Goal: Transaction & Acquisition: Purchase product/service

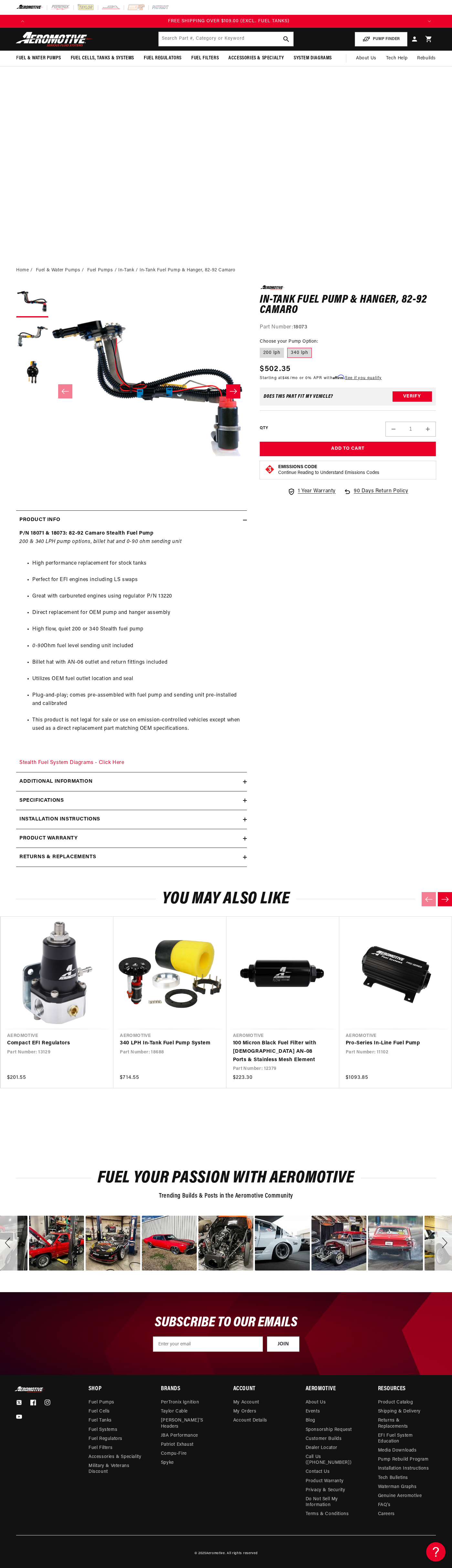
scroll to position [0, 1181]
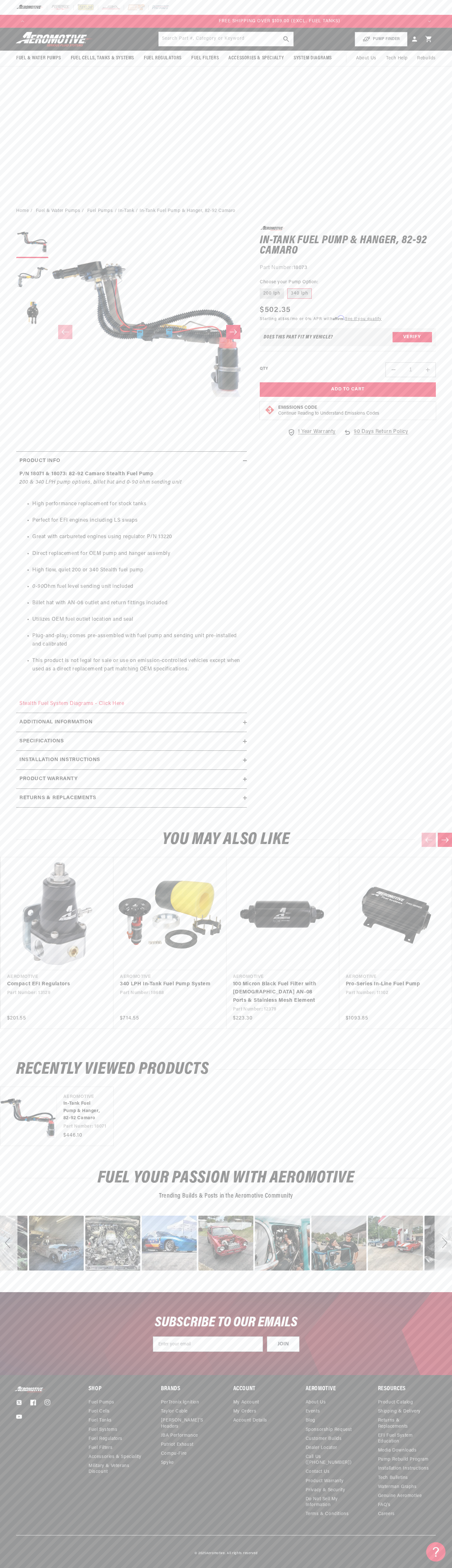
scroll to position [0, 1181]
click at [226, 25] on p "FREE SHIPPING OVER $109.00 (EXCL. FUEL TANKS)" at bounding box center [226, 21] width 394 height 7
click at [423, 32] on link "Cart" at bounding box center [428, 39] width 14 height 15
click at [85, 1563] on html "Skip to content Your cart Your cart is empty Loading... You may also like Subto…" at bounding box center [226, 784] width 452 height 1568
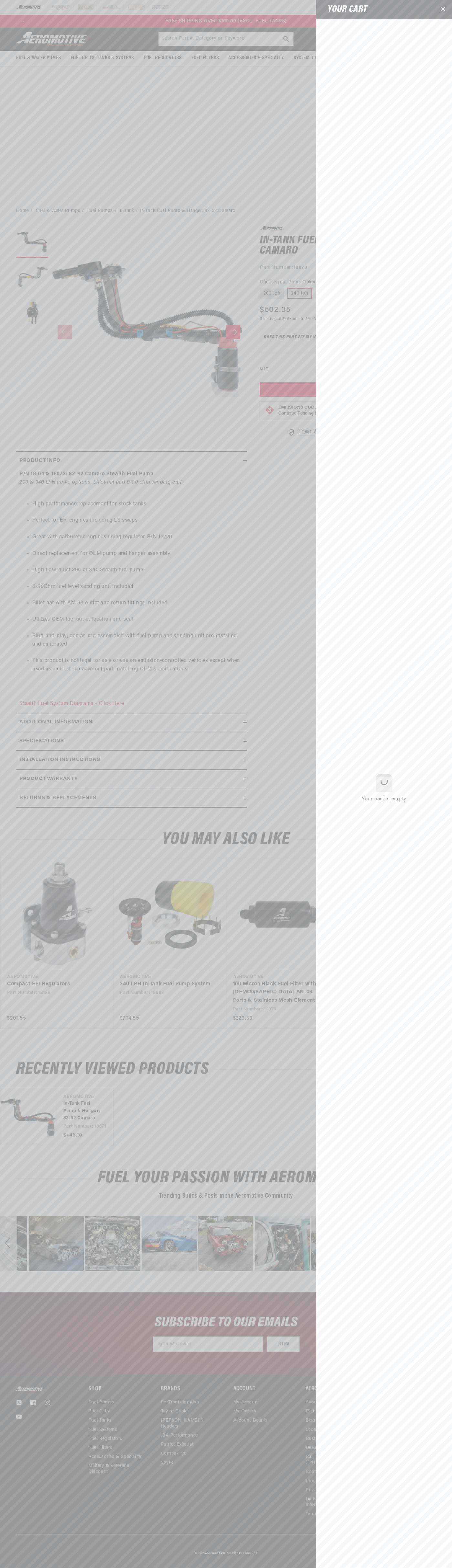
click at [7, 980] on link "Compact EFI Regulators" at bounding box center [54, 984] width 93 height 9
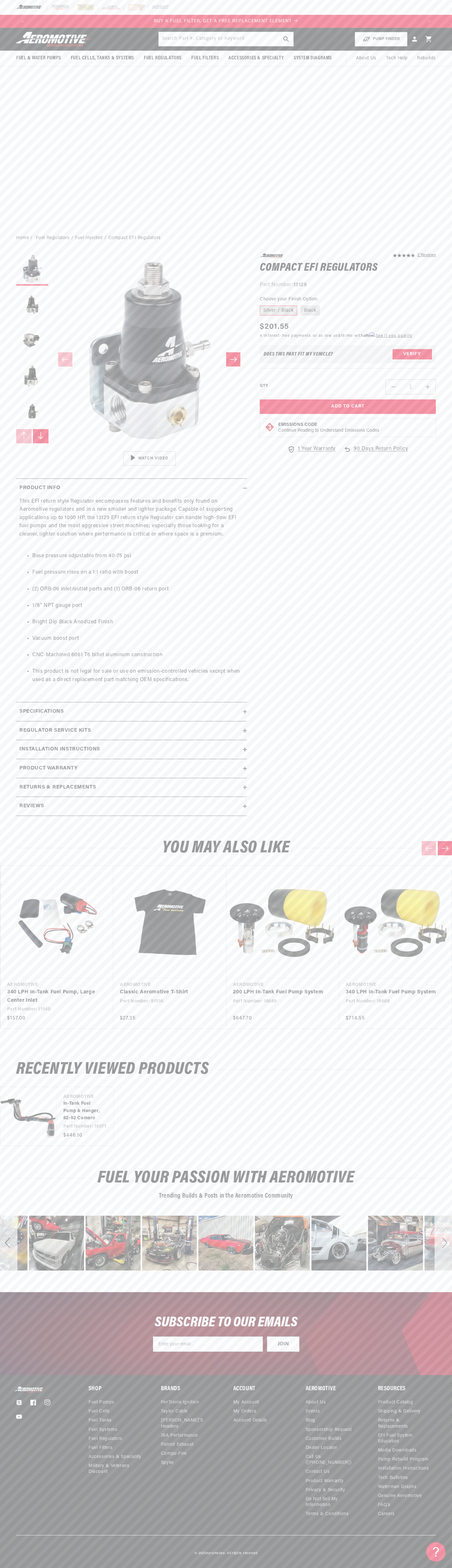
scroll to position [0, 426]
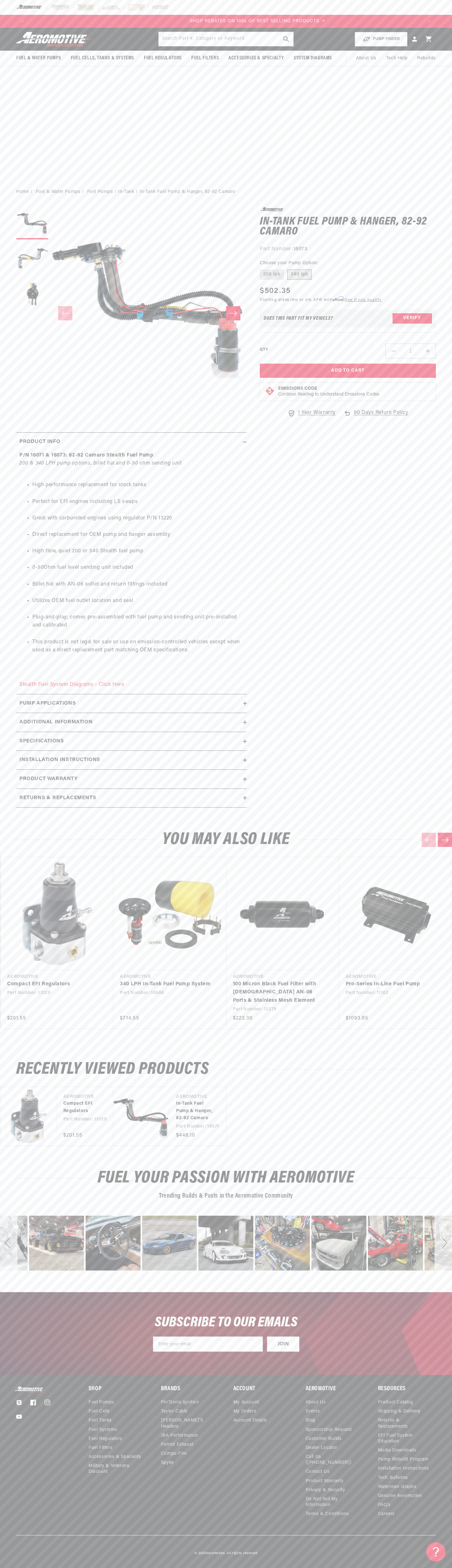
scroll to position [0, 787]
